Goal: Transaction & Acquisition: Purchase product/service

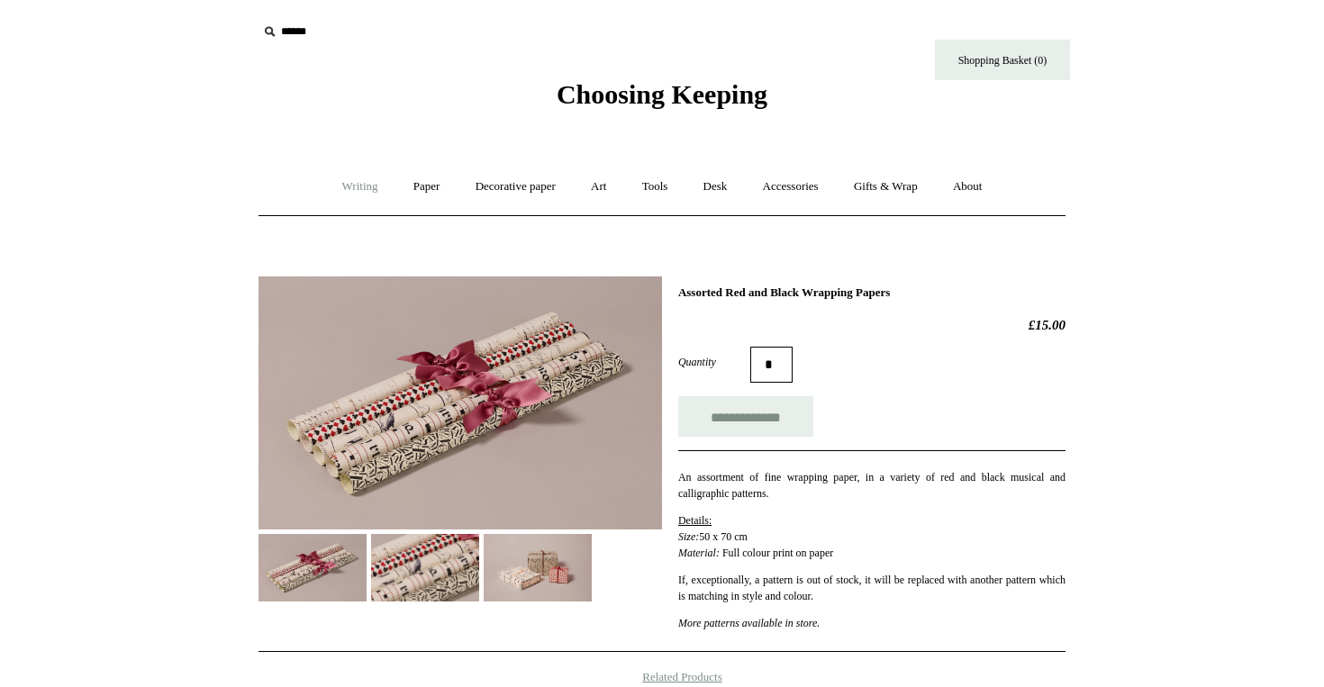
click at [354, 186] on link "Writing +" at bounding box center [360, 187] width 68 height 48
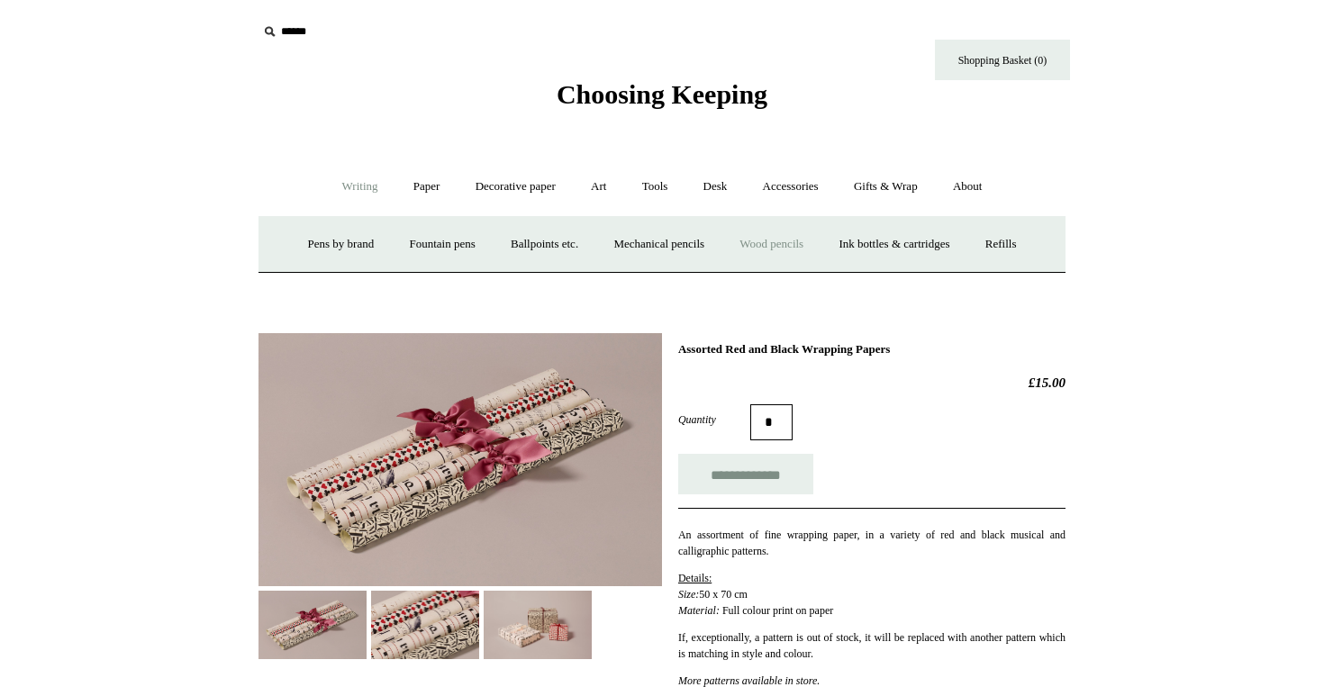
click at [820, 242] on link "Wood pencils +" at bounding box center [771, 245] width 96 height 48
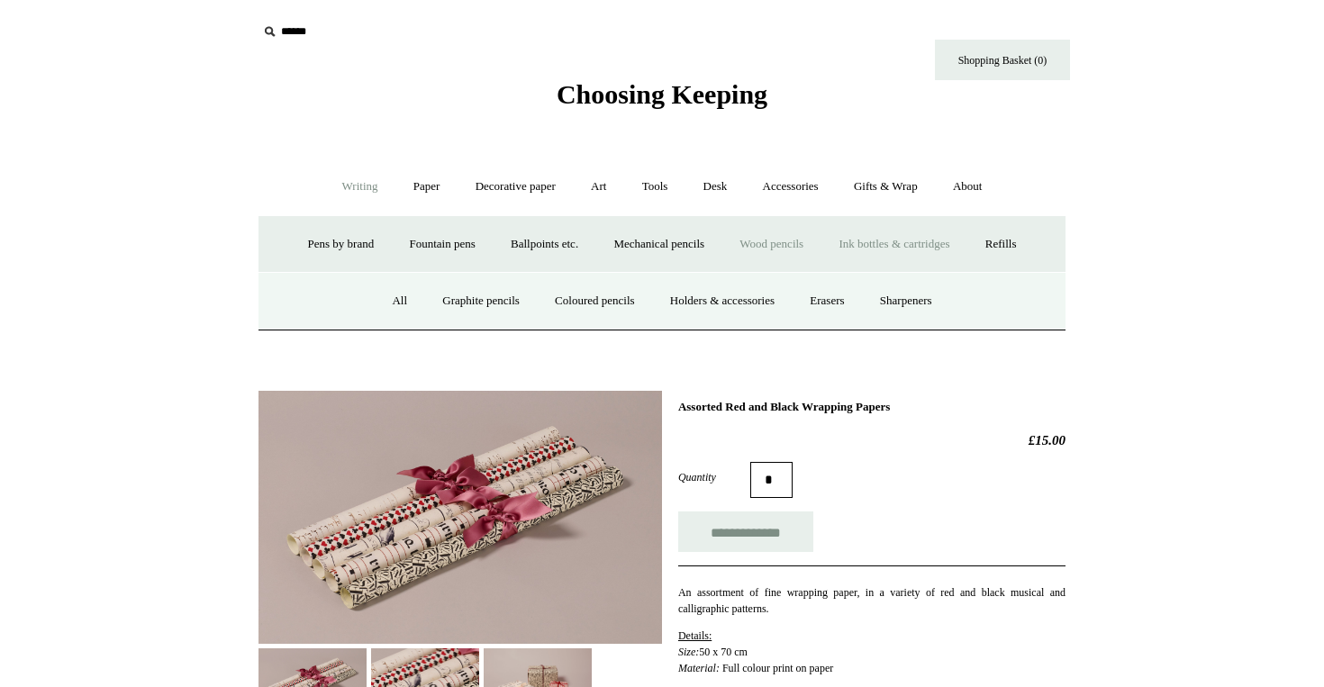
click at [851, 242] on link "Ink bottles & cartridges +" at bounding box center [893, 245] width 143 height 48
click at [460, 302] on link "Universal" at bounding box center [466, 301] width 78 height 48
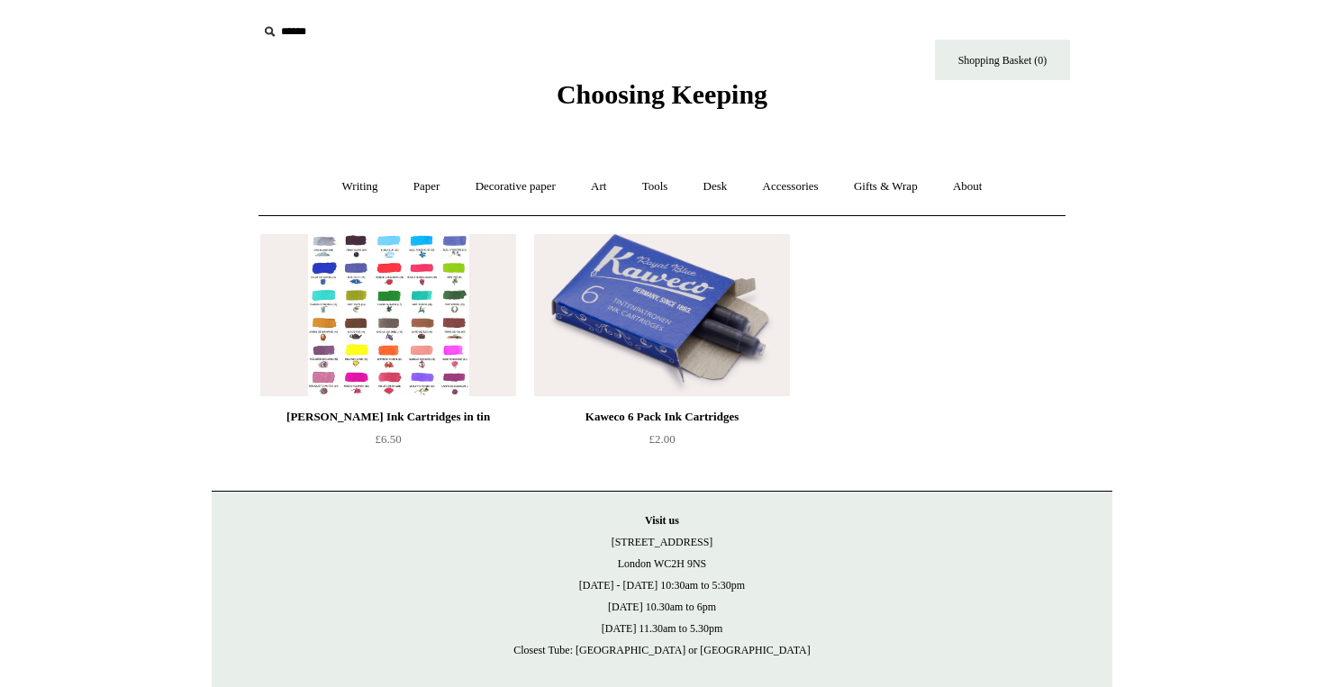
click at [441, 356] on img at bounding box center [388, 315] width 256 height 162
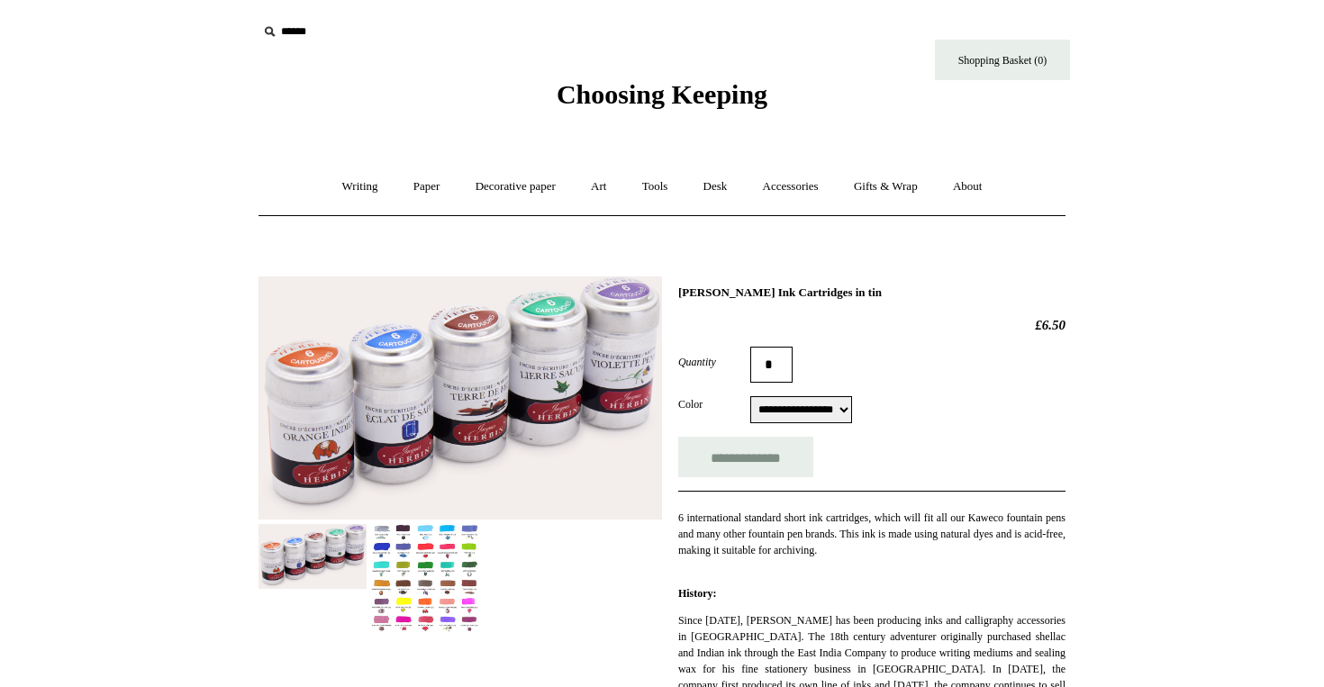
click at [424, 569] on img at bounding box center [425, 578] width 108 height 109
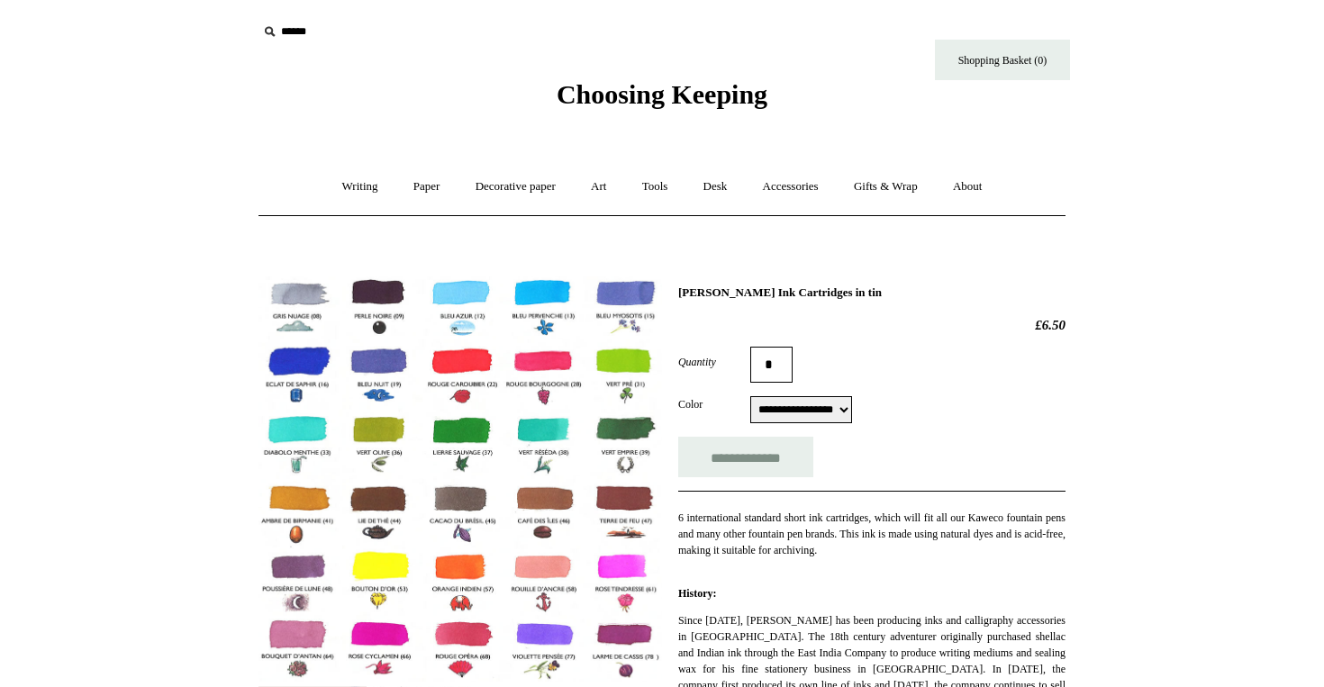
scroll to position [19, 0]
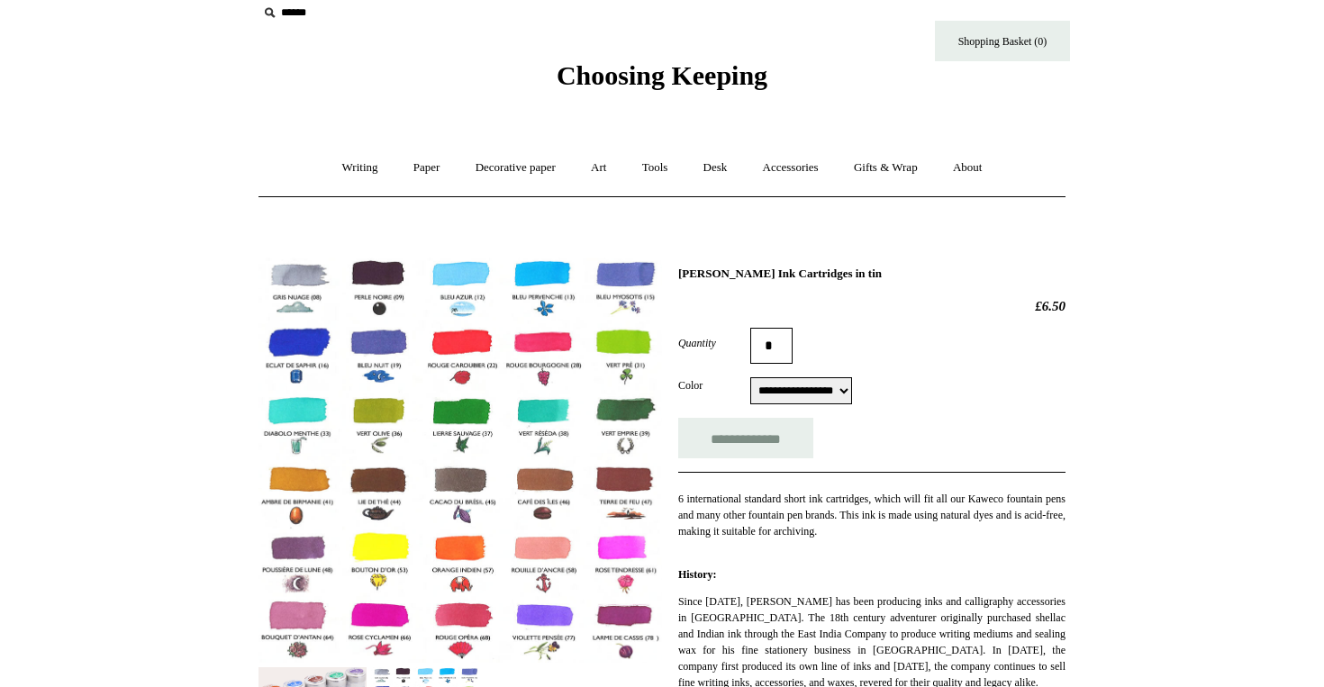
click at [838, 395] on select "**********" at bounding box center [801, 390] width 102 height 27
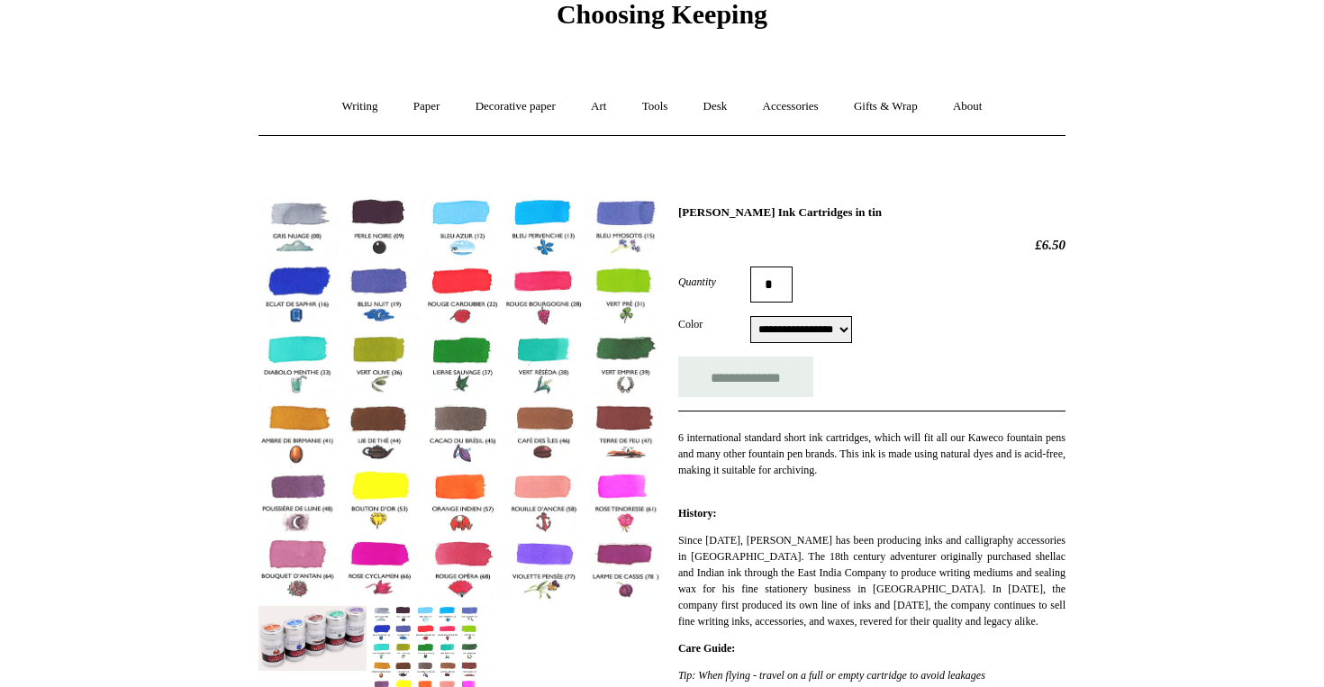
scroll to position [95, 0]
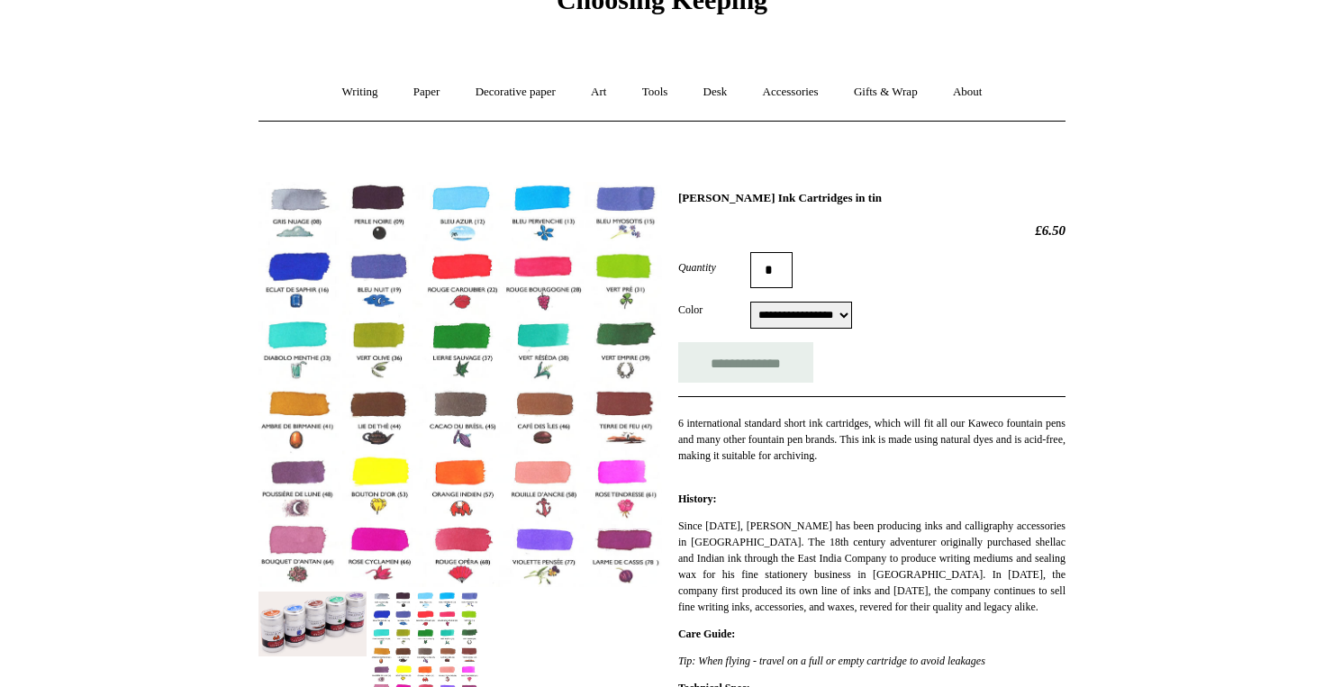
click at [433, 606] on img at bounding box center [425, 646] width 108 height 109
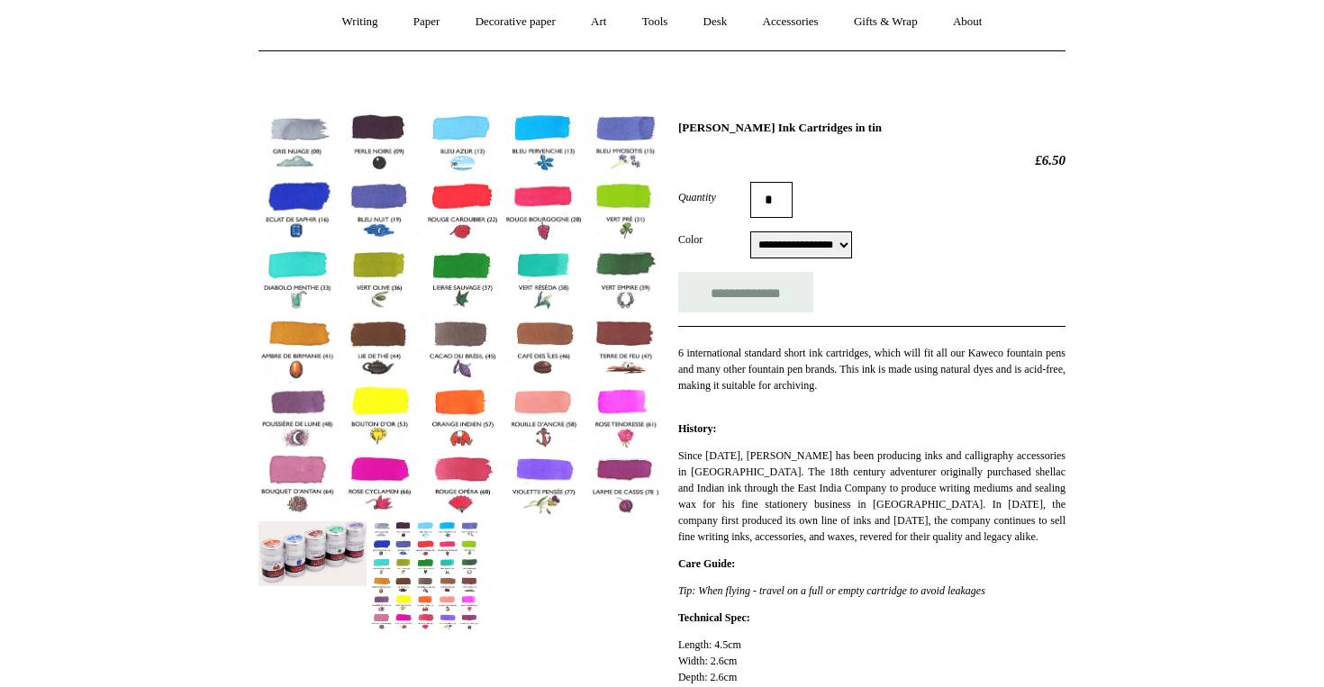
scroll to position [128, 0]
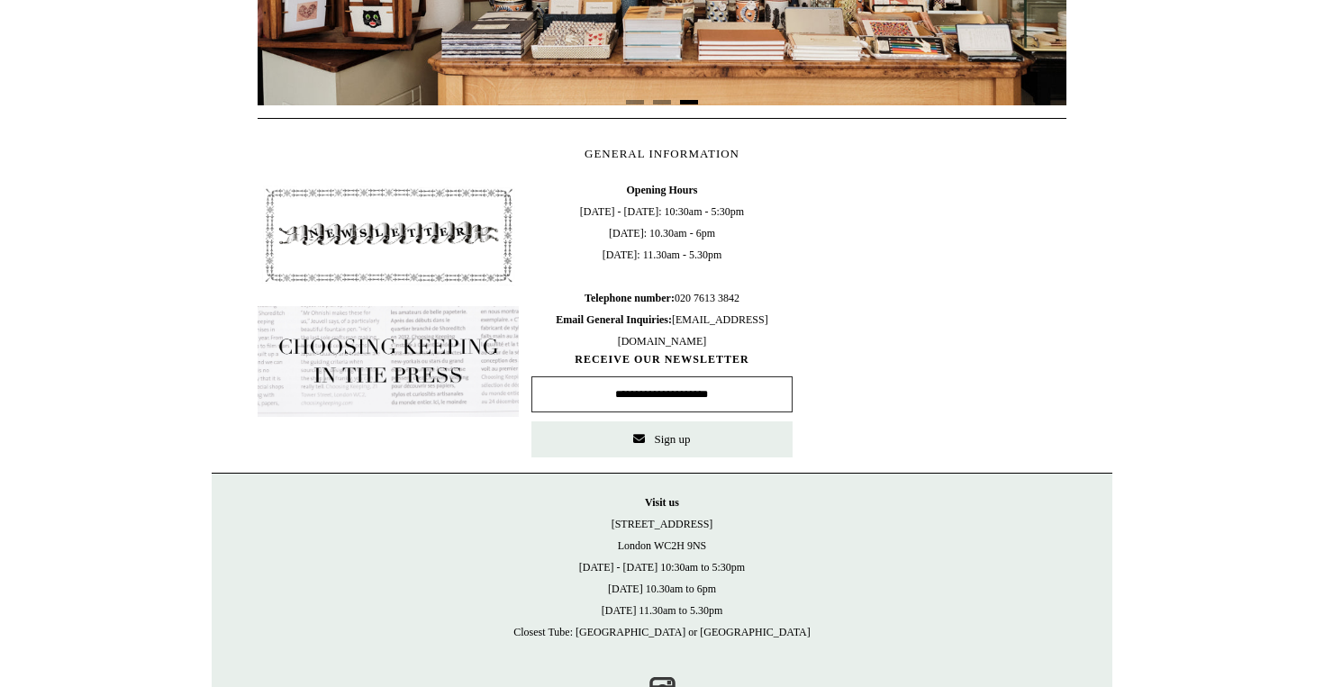
scroll to position [0, 1631]
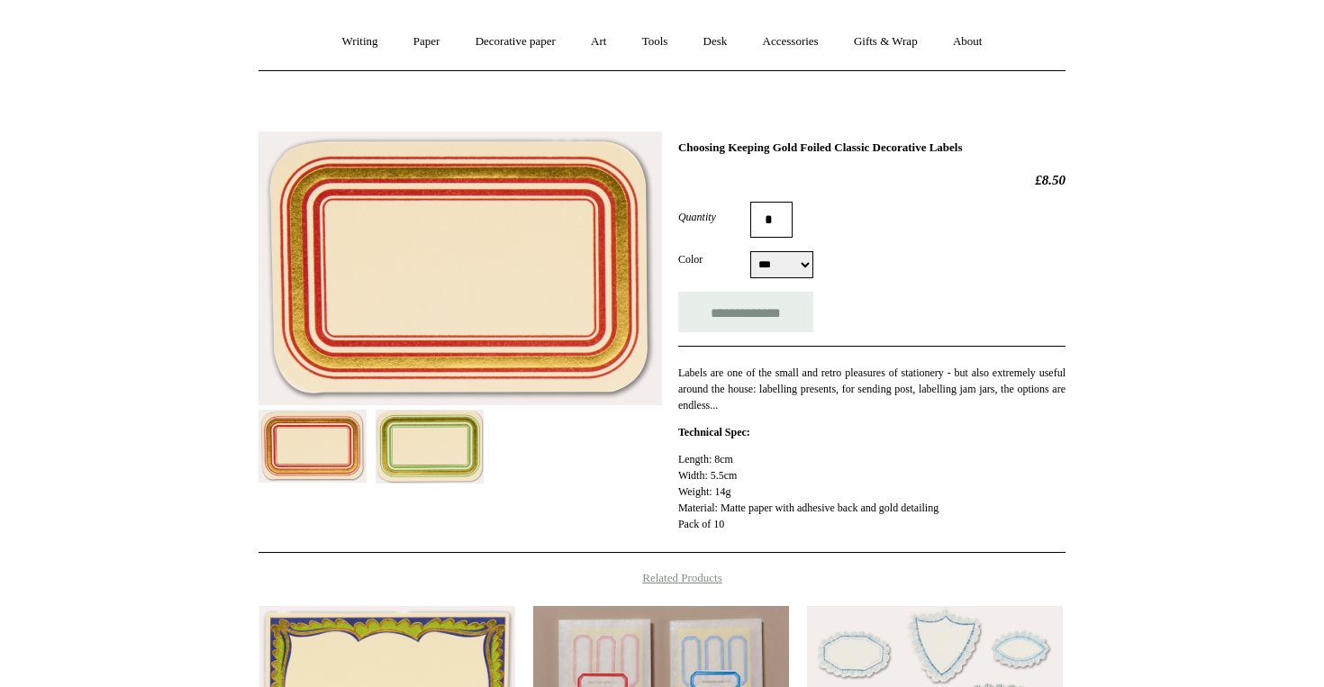
scroll to position [147, 0]
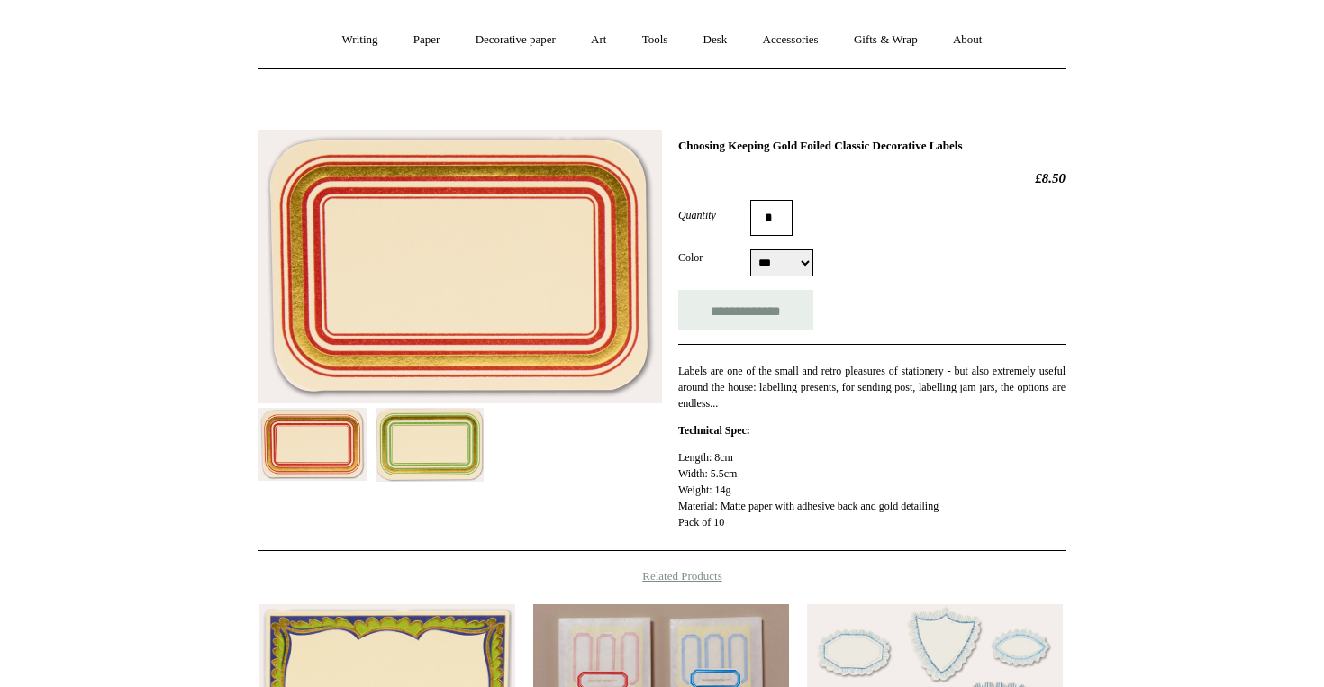
click at [371, 408] on img at bounding box center [371, 408] width 0 height 0
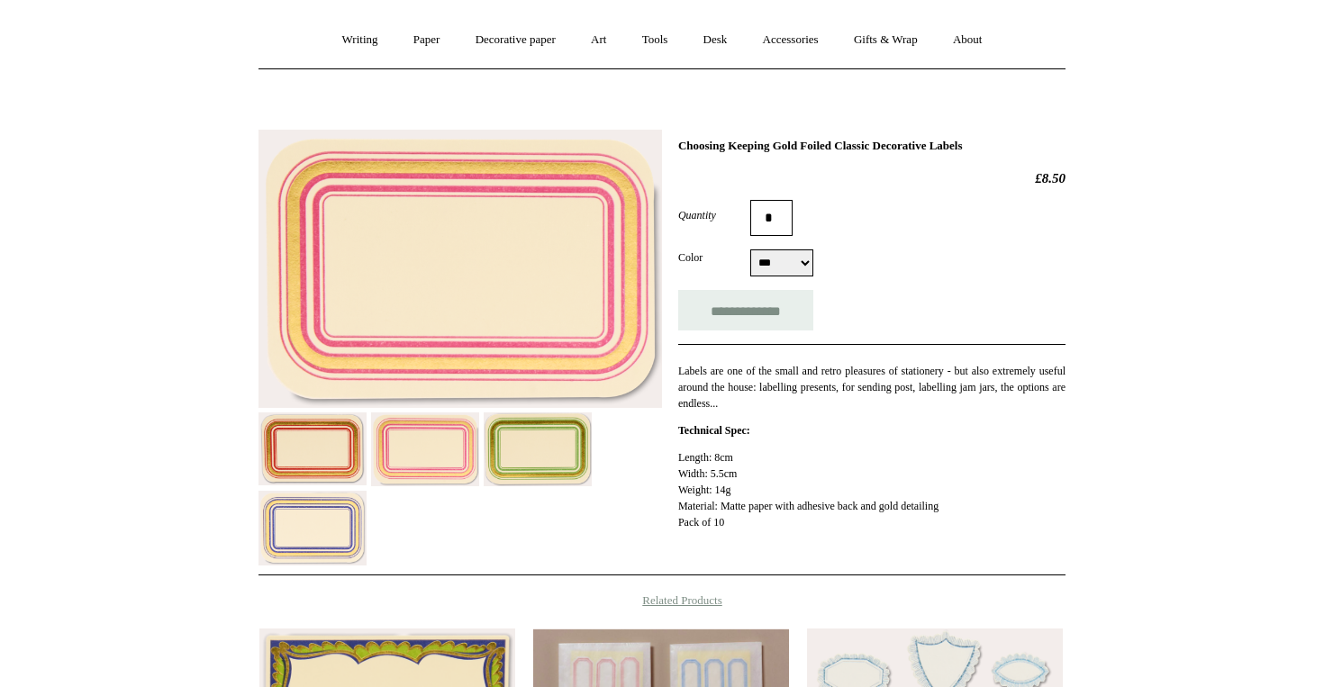
click at [337, 499] on img at bounding box center [313, 528] width 108 height 75
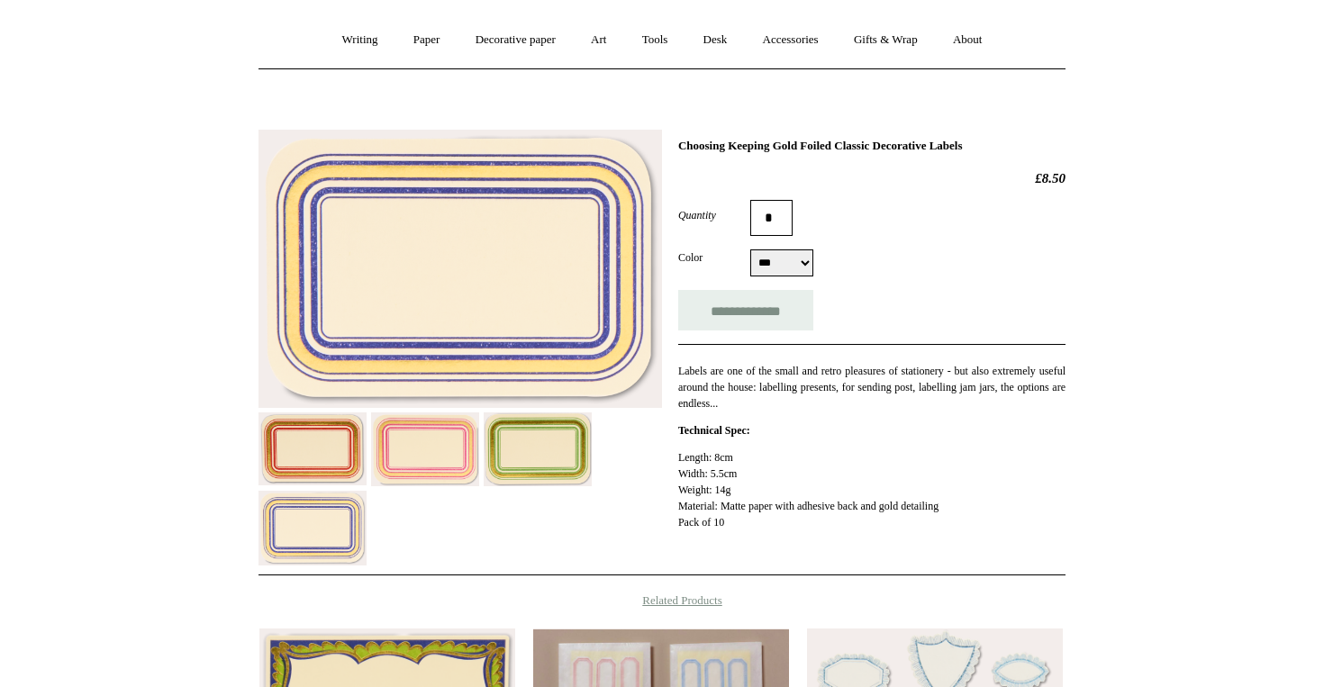
click at [337, 475] on img at bounding box center [313, 449] width 108 height 73
